Goal: Task Accomplishment & Management: Complete application form

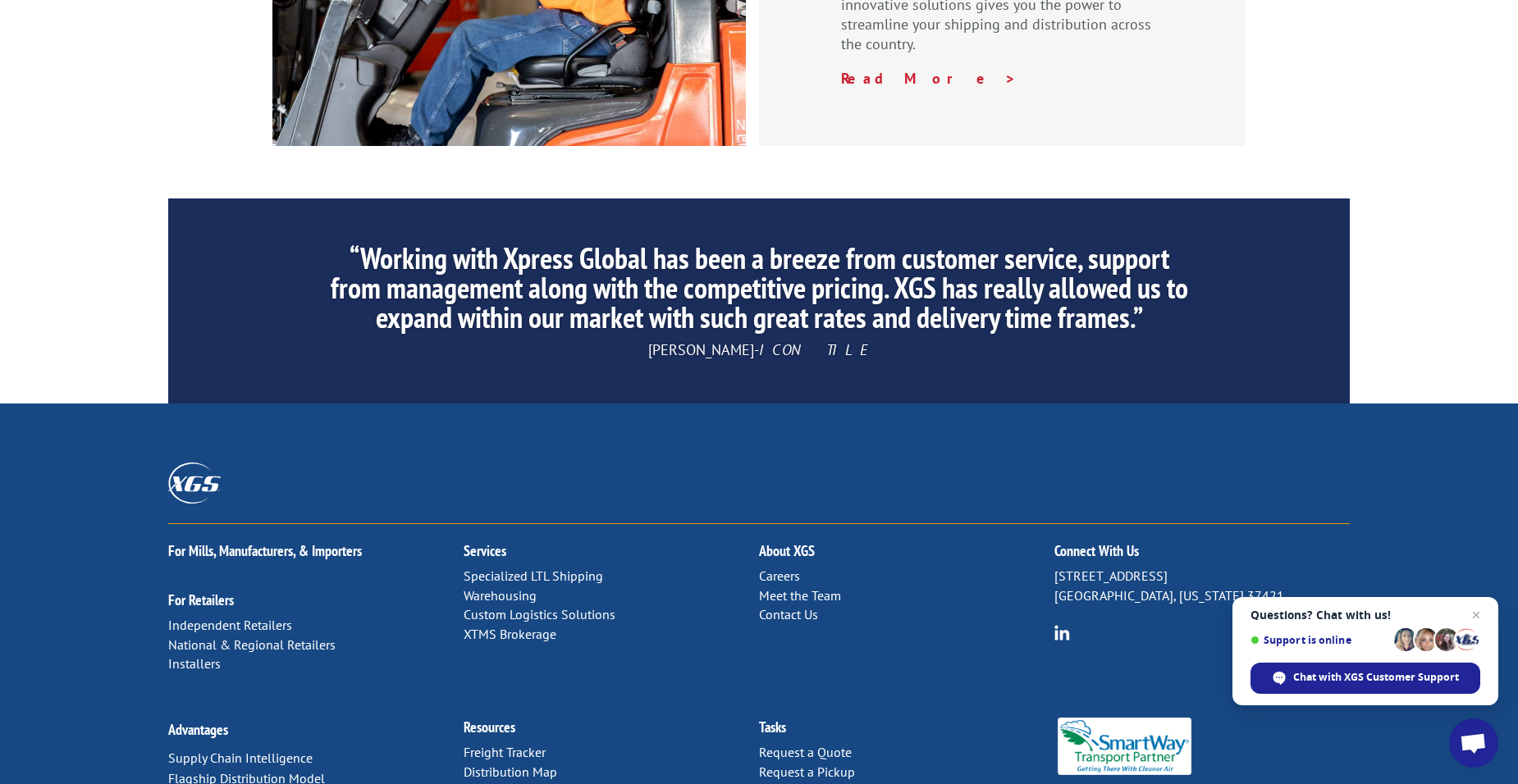
scroll to position [2462, 0]
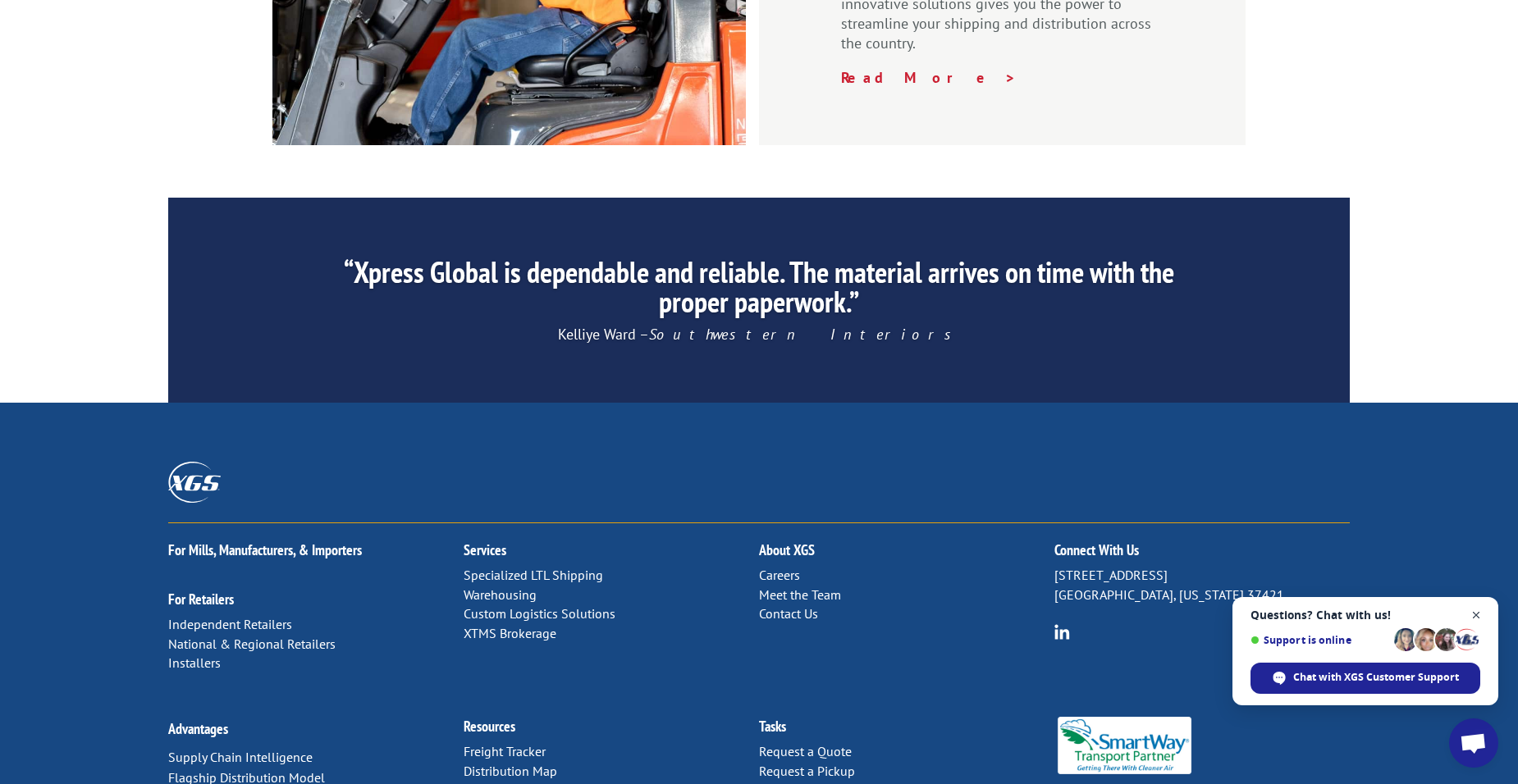
click at [1476, 613] on span "Close chat" at bounding box center [1476, 616] width 21 height 21
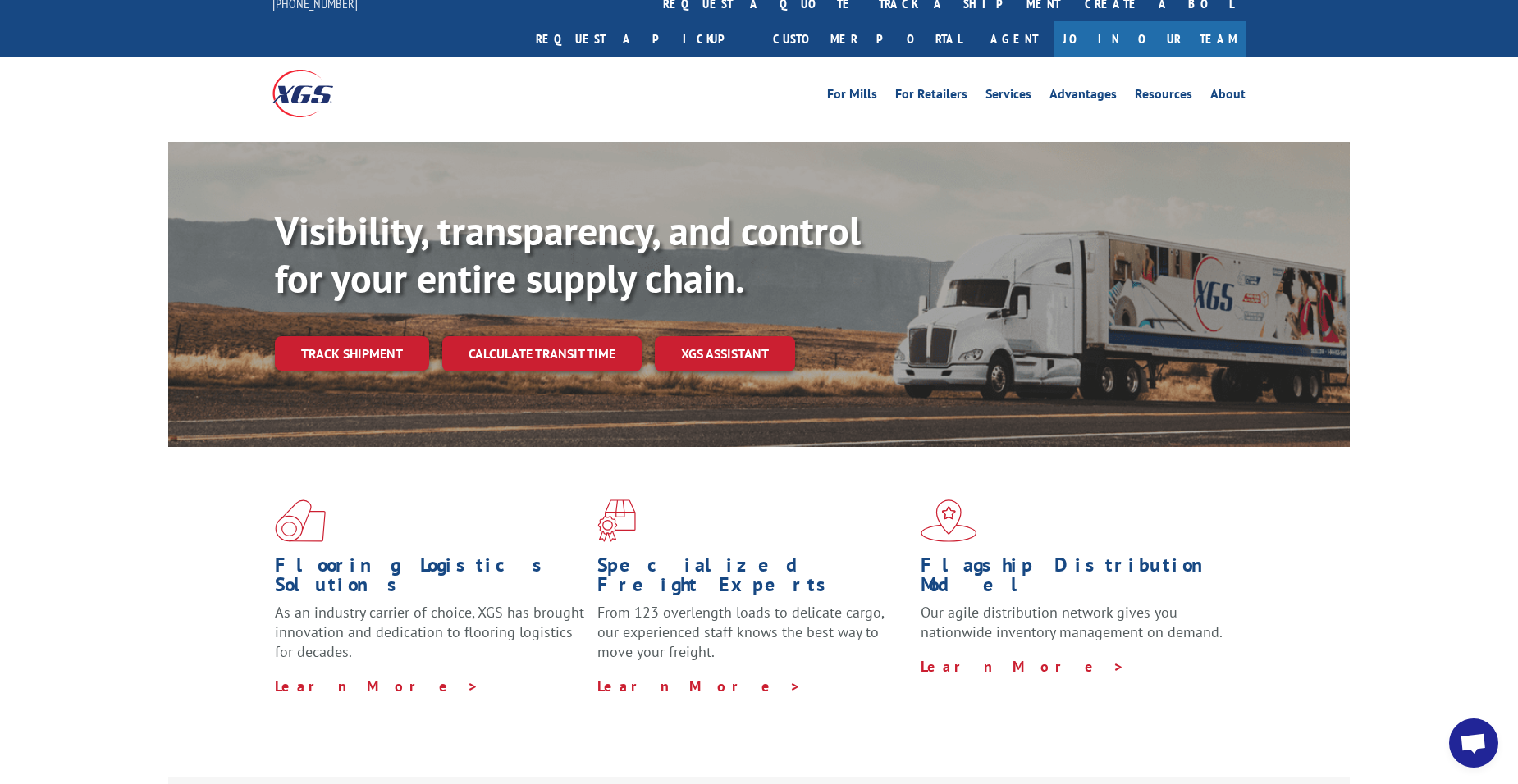
scroll to position [0, 0]
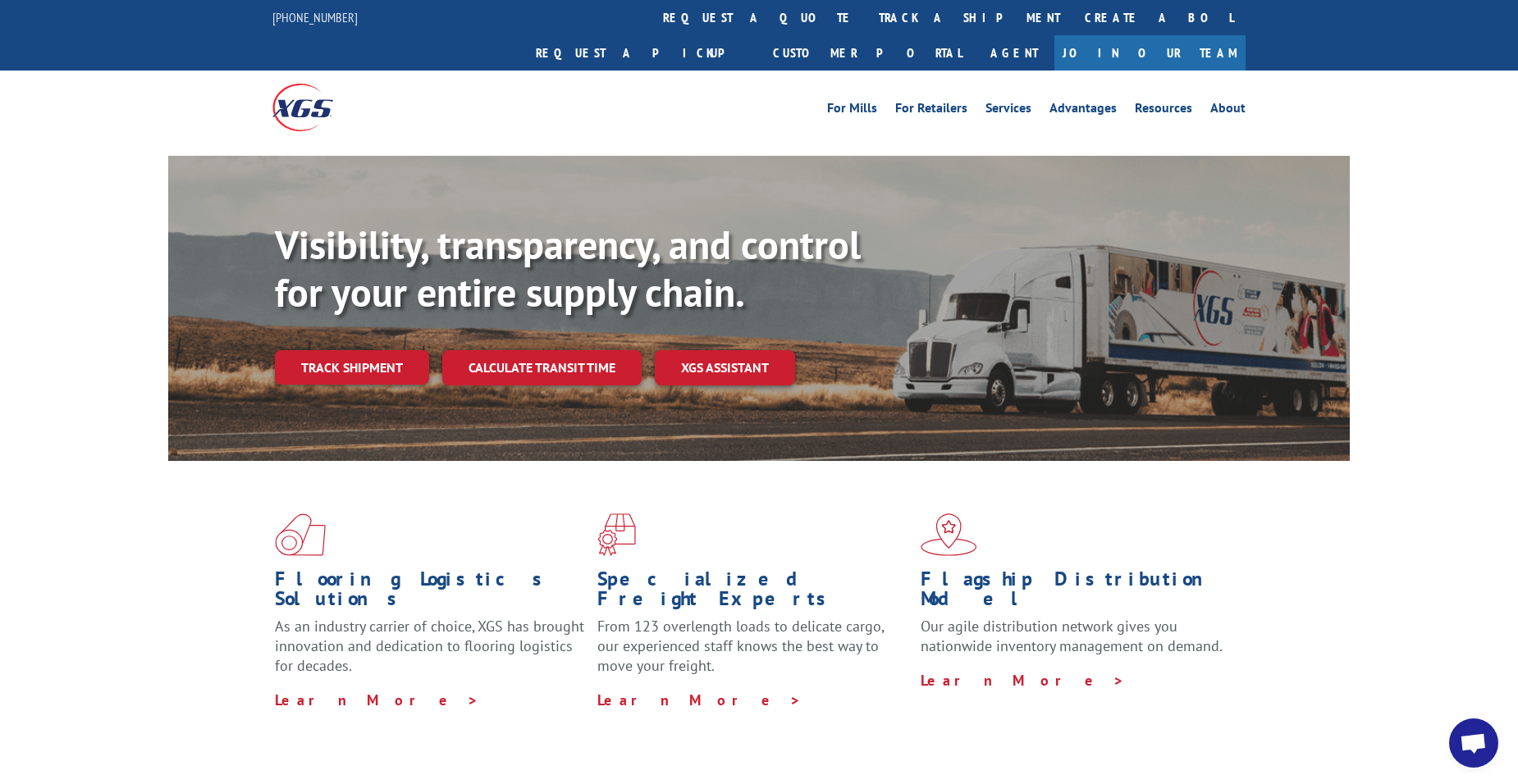
click at [1202, 35] on link "Join Our Team" at bounding box center [1149, 53] width 191 height 35
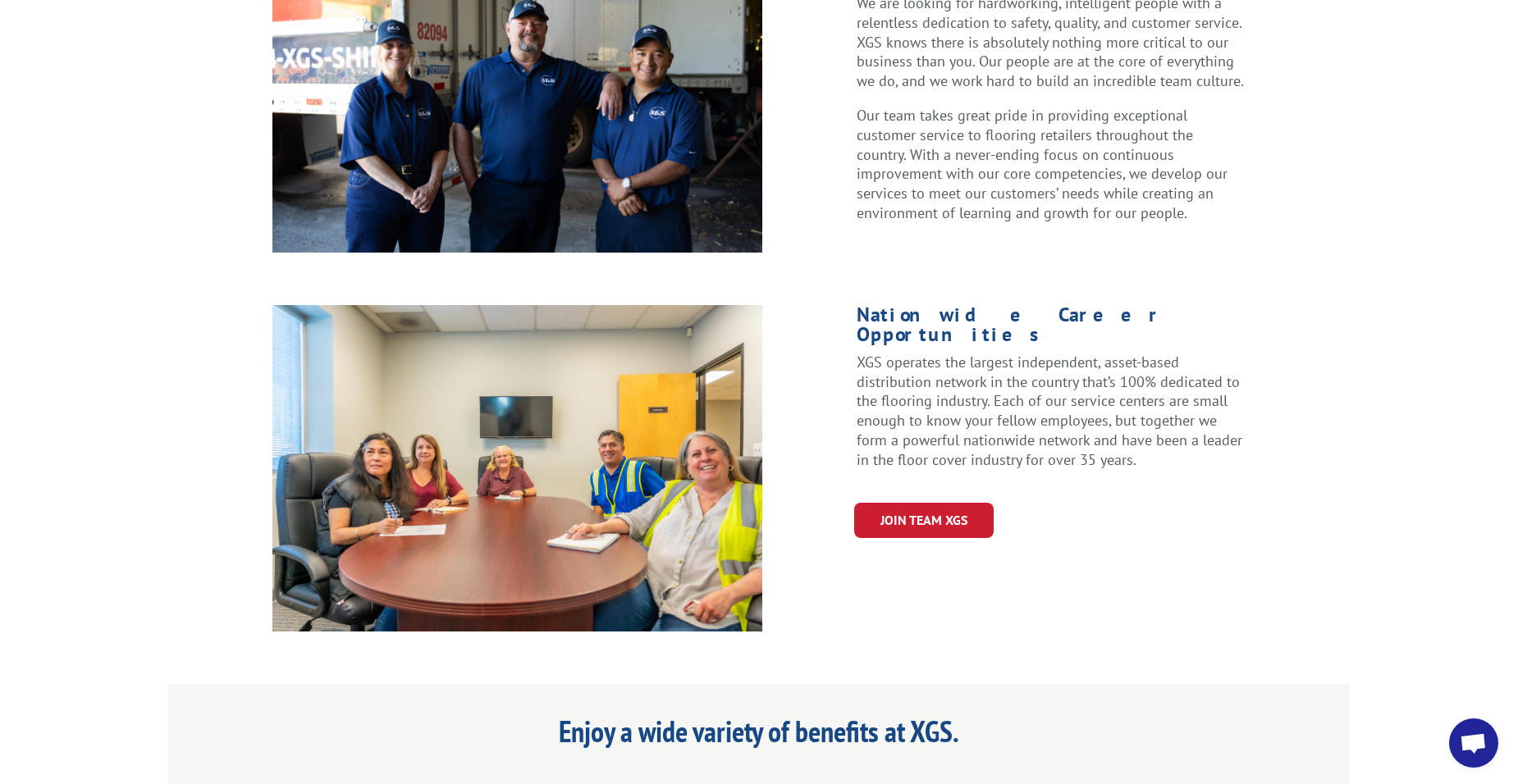
scroll to position [564, 0]
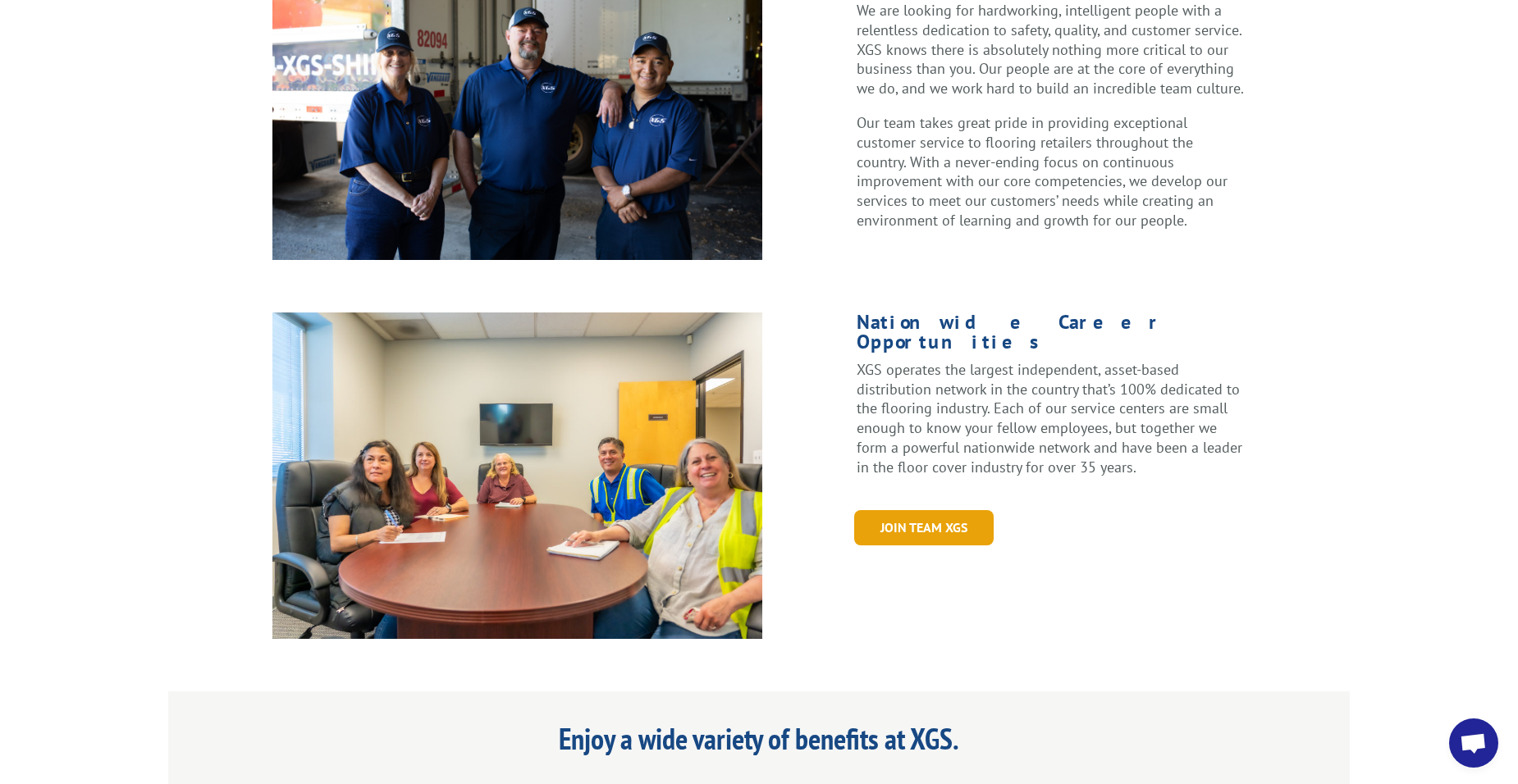
click at [937, 511] on link "Join Team XGS" at bounding box center [923, 528] width 139 height 35
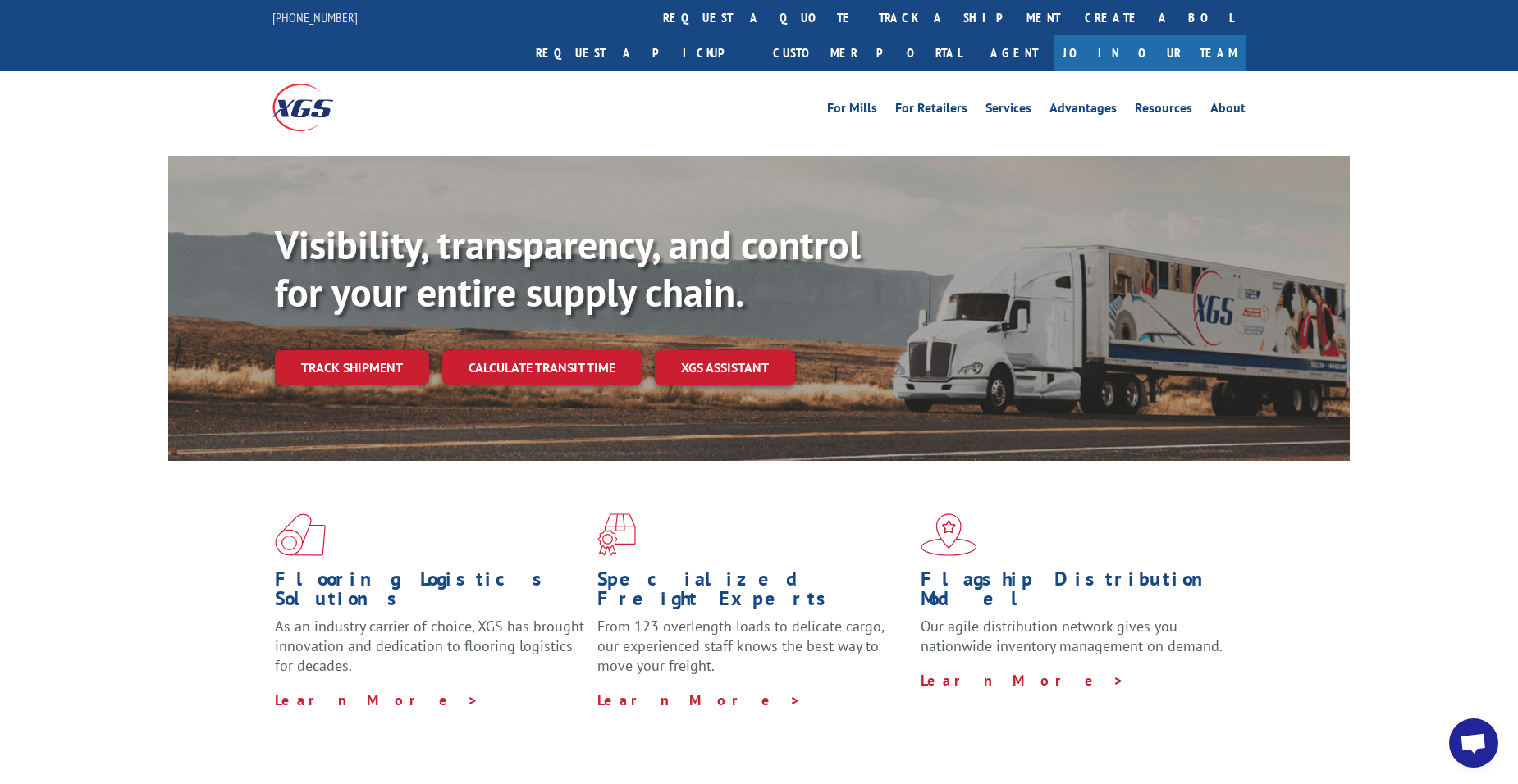
click at [1135, 87] on div "For Mills For Retailers Services Advantages Resources About For Mills For Retai…" at bounding box center [759, 107] width 973 height 73
click at [1200, 35] on link "Join Our Team" at bounding box center [1149, 53] width 191 height 35
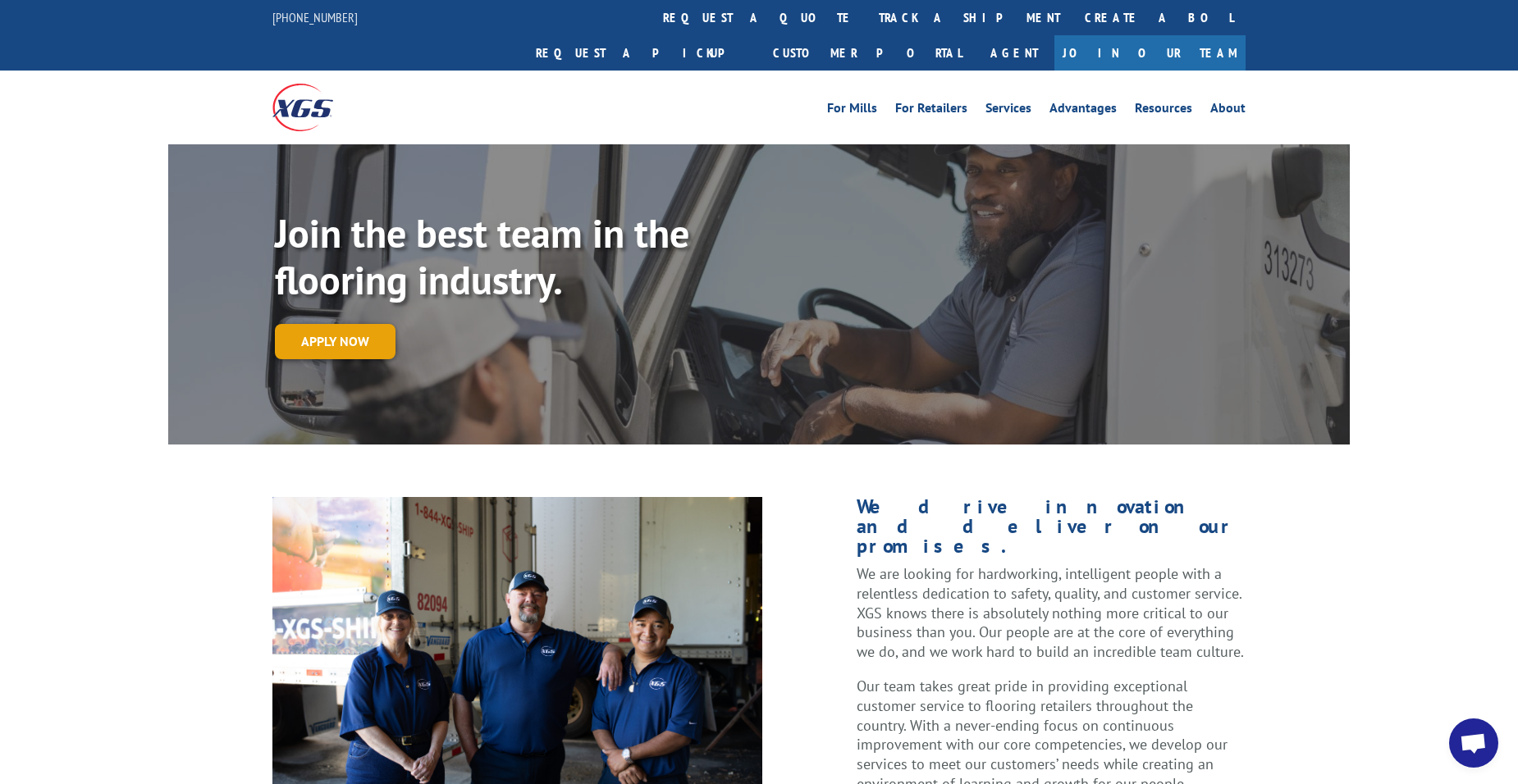
click at [336, 324] on link "Apply now" at bounding box center [334, 342] width 120 height 35
